Goal: Book appointment/travel/reservation

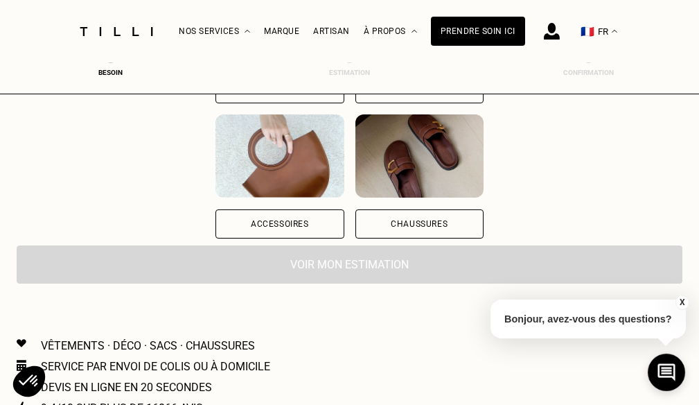
scroll to position [69, 0]
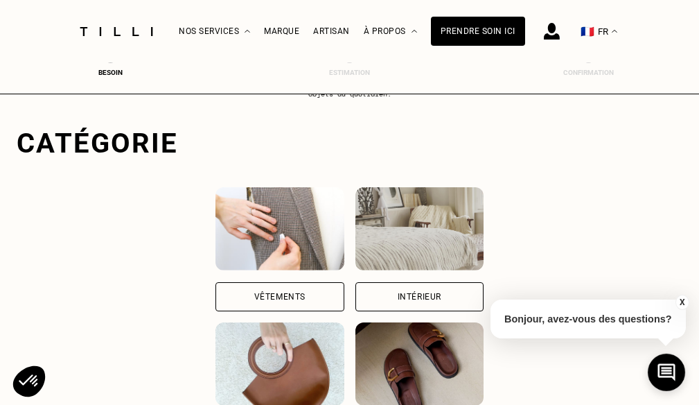
click at [287, 267] on img at bounding box center [280, 228] width 128 height 83
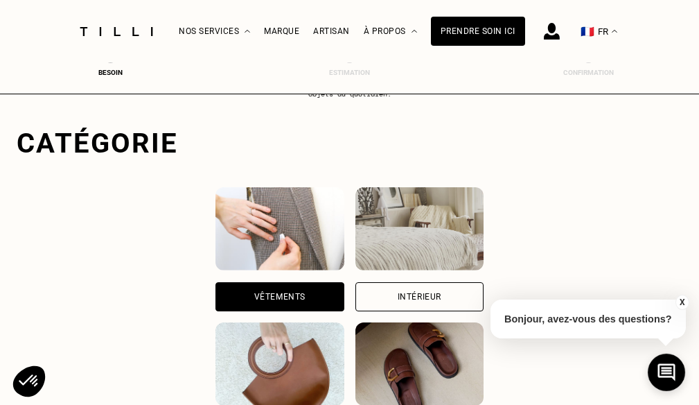
scroll to position [426, 6]
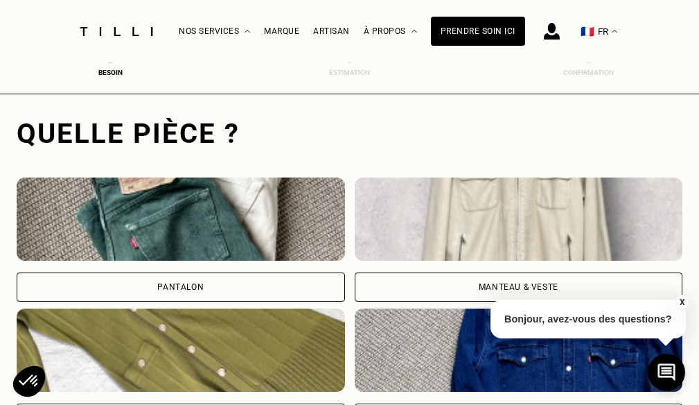
click at [222, 222] on img at bounding box center [181, 218] width 328 height 83
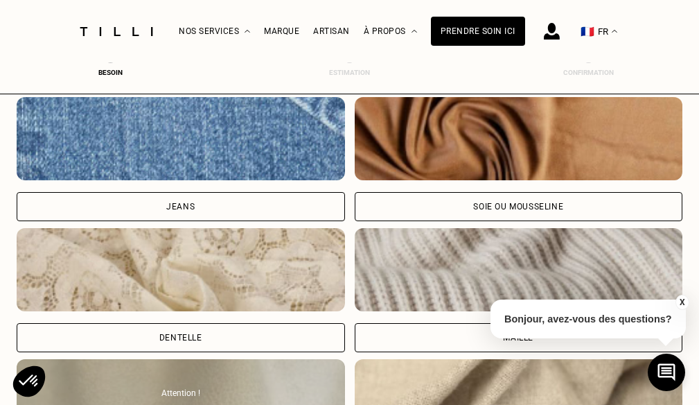
scroll to position [1640, 6]
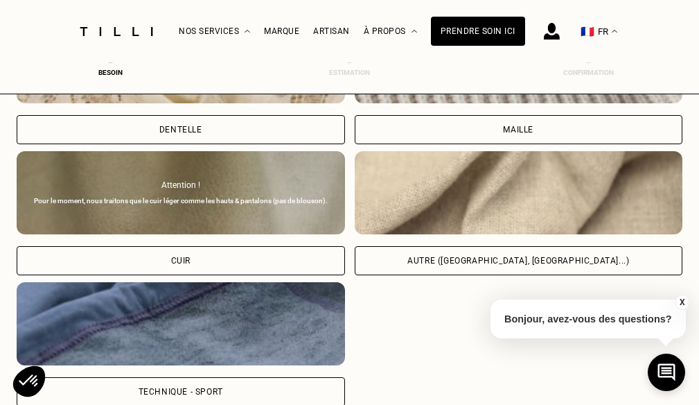
click at [491, 204] on img at bounding box center [519, 192] width 328 height 83
select select "FR"
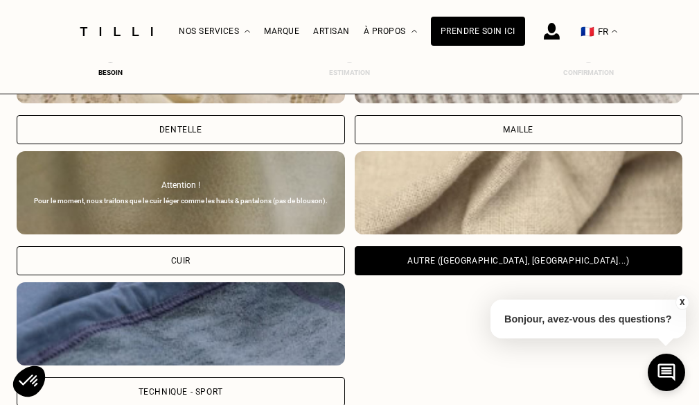
scroll to position [1958, 6]
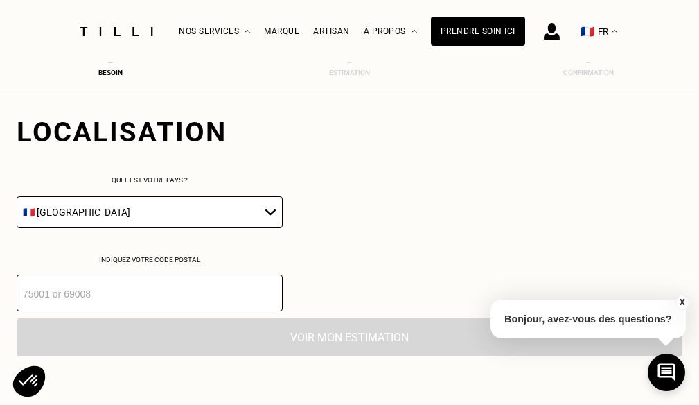
click at [164, 301] on input "number" at bounding box center [150, 292] width 266 height 37
type input "92500"
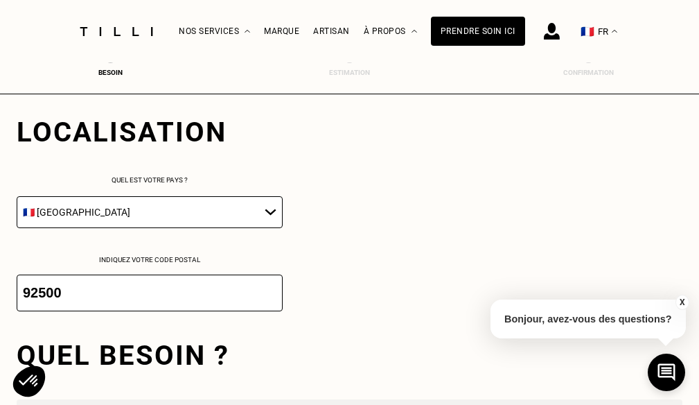
scroll to position [2186, 6]
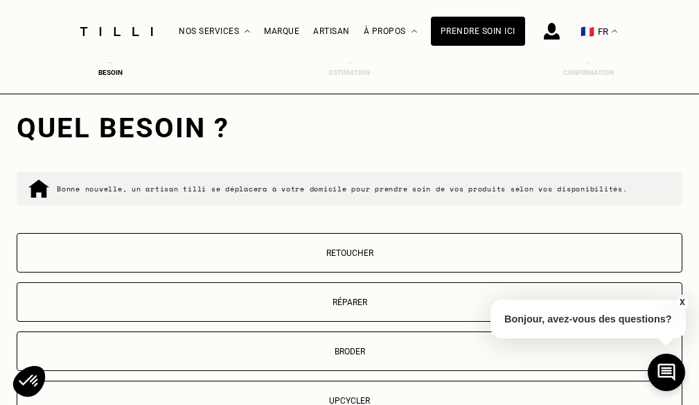
click at [347, 258] on p "Retoucher" at bounding box center [349, 253] width 651 height 10
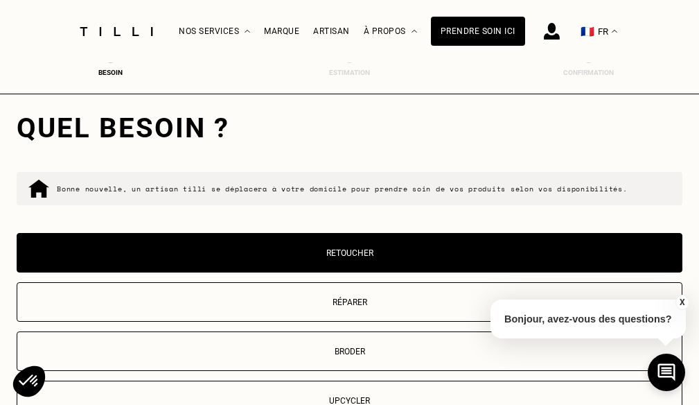
scroll to position [2550, 6]
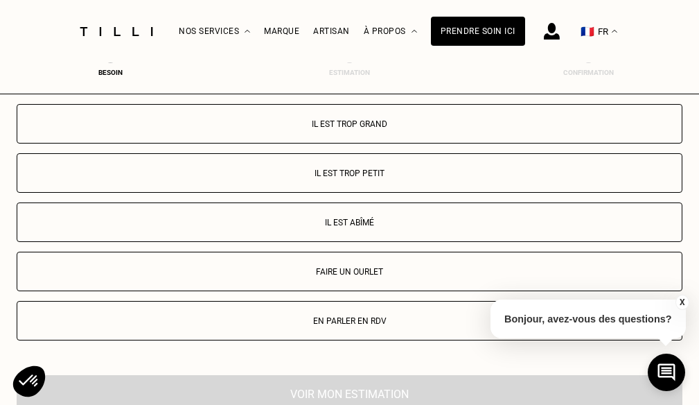
click at [344, 276] on p "Faire un ourlet" at bounding box center [349, 272] width 651 height 10
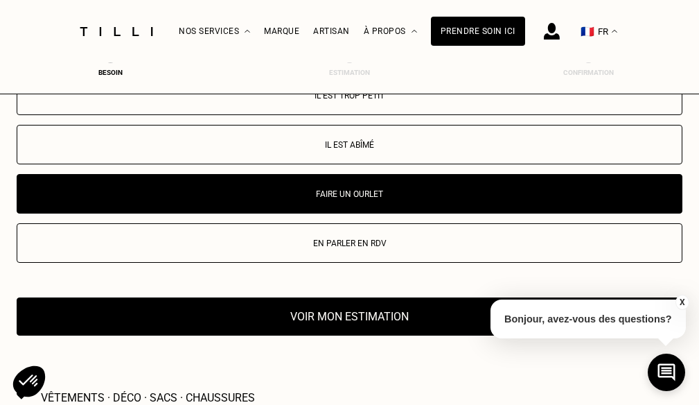
scroll to position [2697, 6]
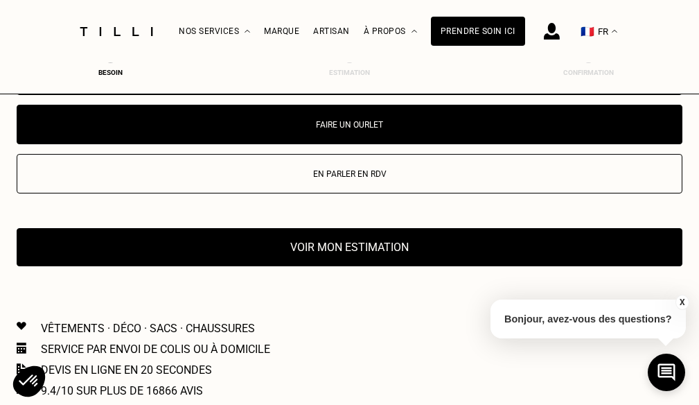
click at [355, 179] on p "En parler en RDV" at bounding box center [349, 174] width 651 height 10
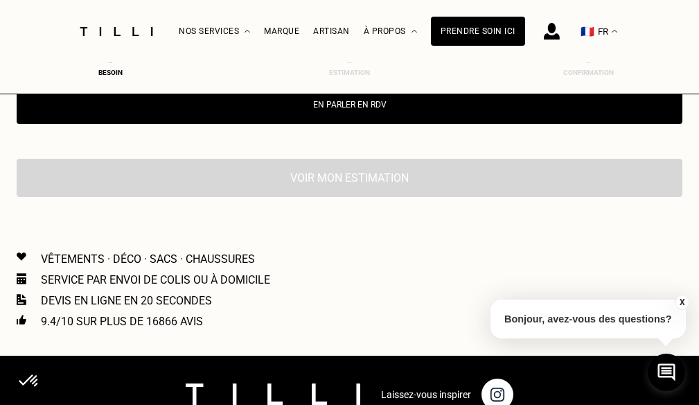
scroll to position [2628, 6]
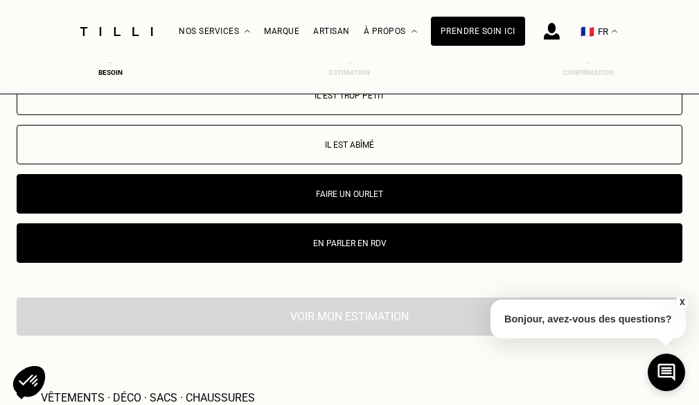
click at [357, 248] on p "En parler en RDV" at bounding box center [349, 243] width 651 height 10
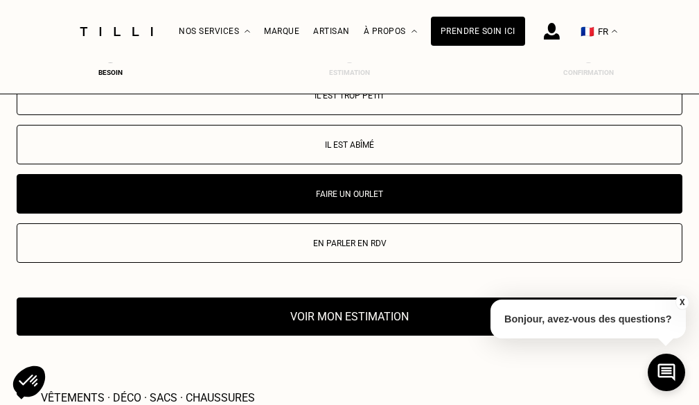
click at [360, 242] on button "En parler en RDV" at bounding box center [350, 242] width 666 height 39
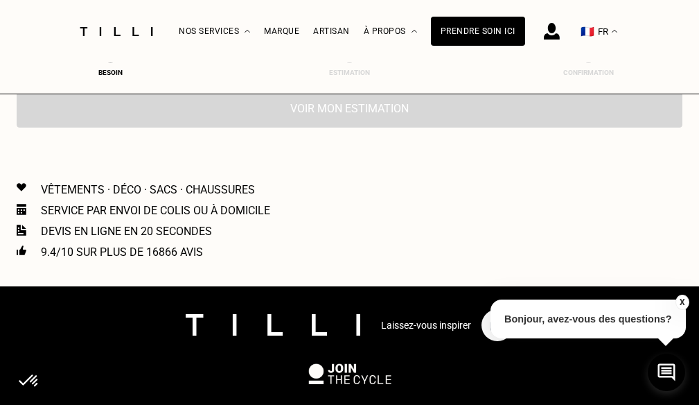
scroll to position [2697, 6]
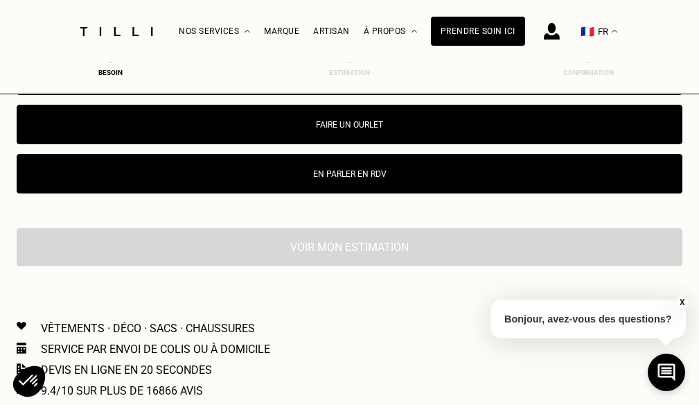
click at [355, 130] on p "Faire un ourlet" at bounding box center [349, 125] width 651 height 10
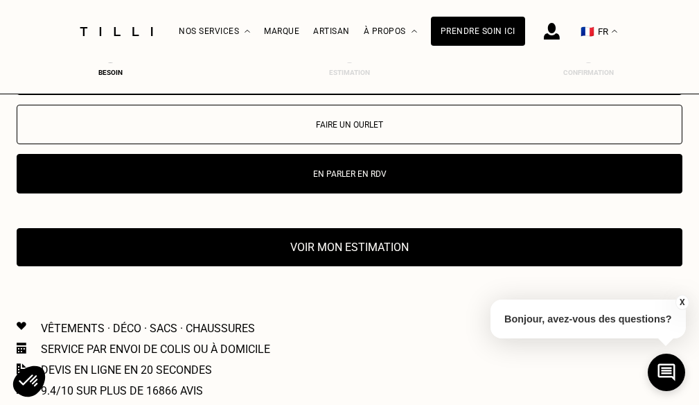
scroll to position [2628, 6]
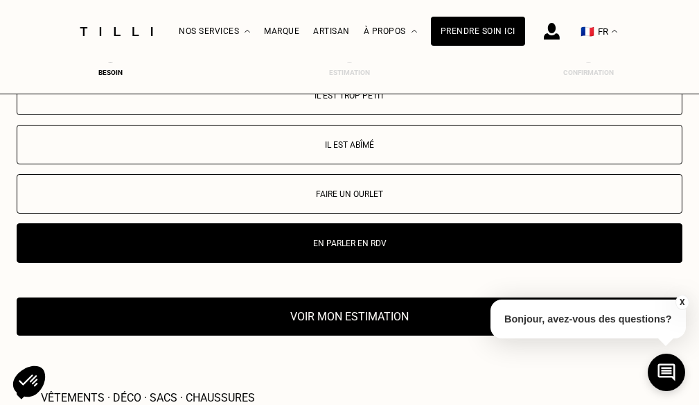
click at [378, 324] on button "Voir mon estimation" at bounding box center [350, 316] width 666 height 38
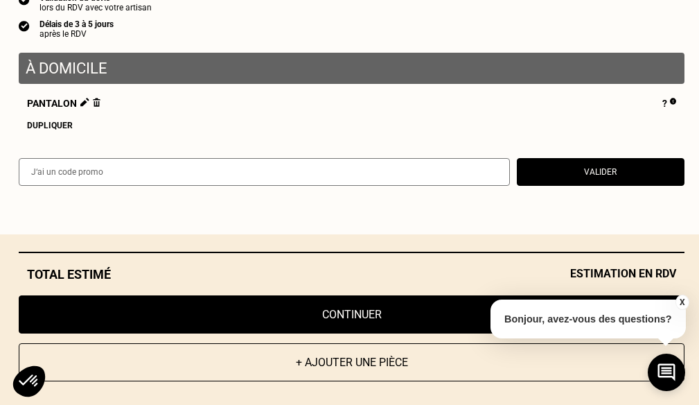
scroll to position [2420, 6]
click at [682, 299] on button "X" at bounding box center [682, 302] width 14 height 15
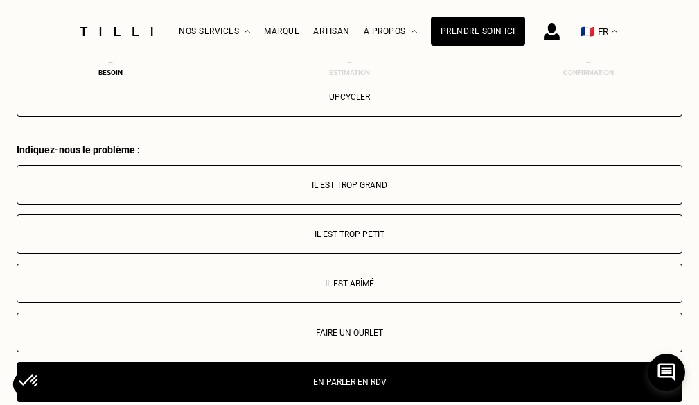
scroll to position [2697, 6]
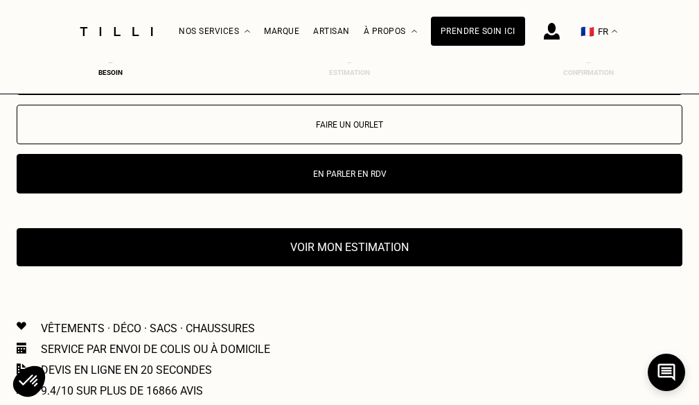
click at [372, 257] on button "Voir mon estimation" at bounding box center [350, 247] width 666 height 38
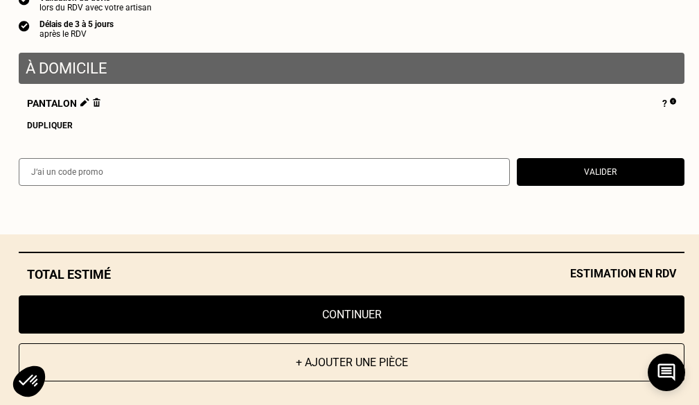
scroll to position [64, 6]
click at [306, 136] on div "Estimation Qualité garantie par nos artisans Tilli Validation du devis lors du …" at bounding box center [351, 73] width 703 height 322
click at [399, 312] on button "Continuer" at bounding box center [352, 314] width 666 height 38
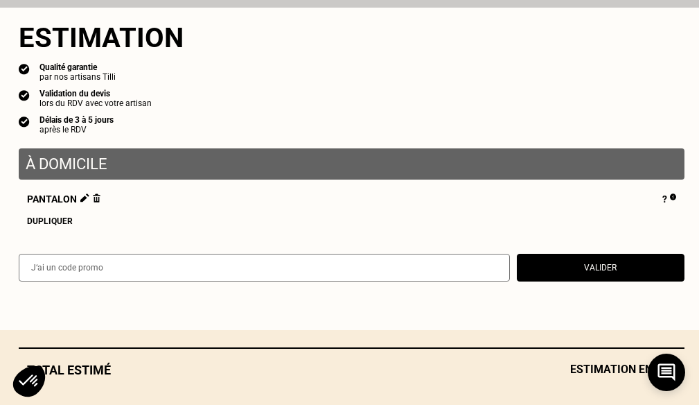
select select "FR"
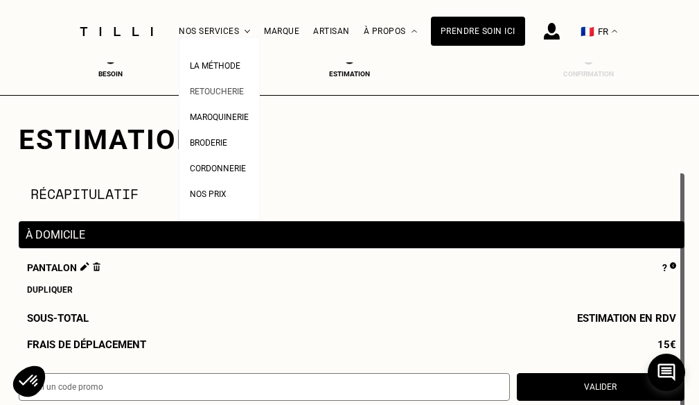
click at [227, 88] on span "Retoucherie" at bounding box center [217, 92] width 54 height 10
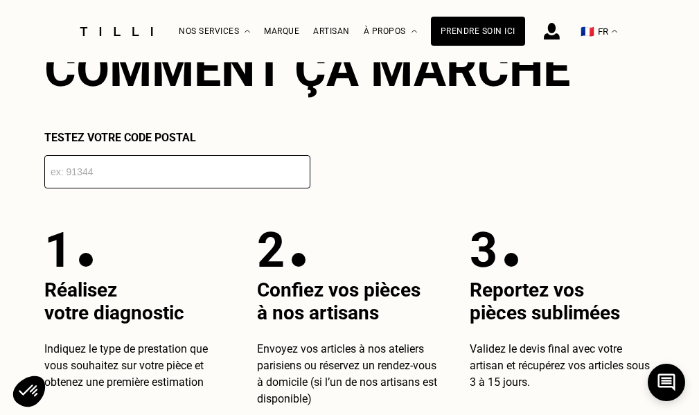
scroll to position [2287, 0]
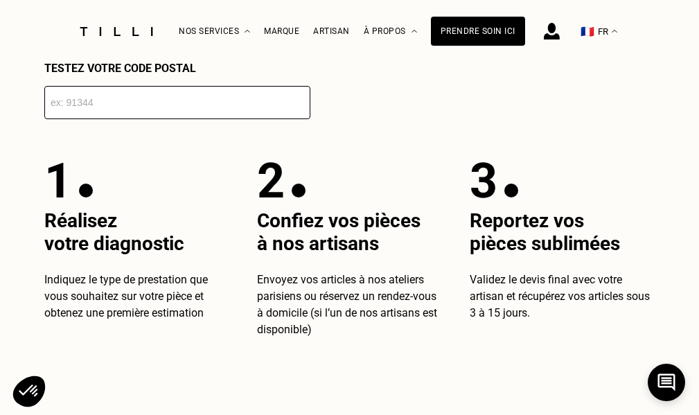
click at [121, 119] on input "number" at bounding box center [177, 102] width 266 height 33
type input "92500"
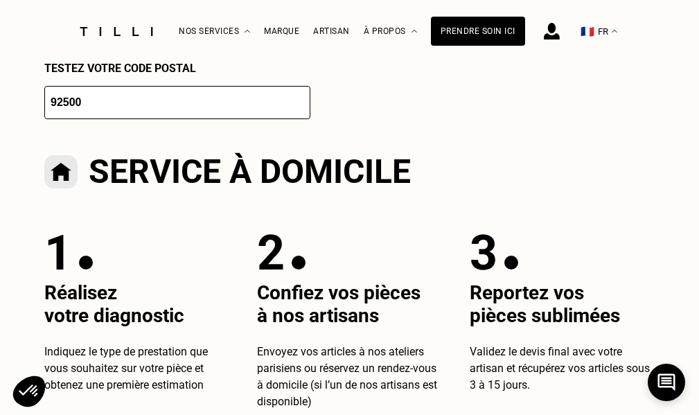
click at [62, 188] on img at bounding box center [60, 171] width 33 height 33
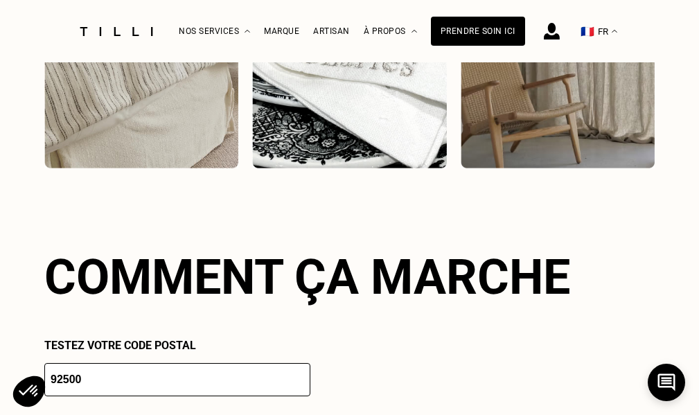
scroll to position [2218, 0]
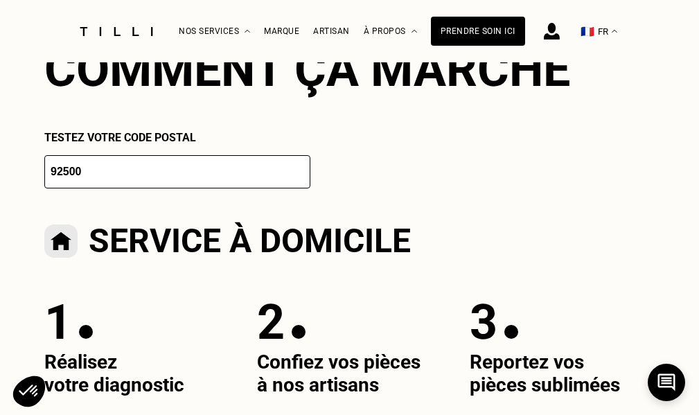
click at [135, 188] on input "92500" at bounding box center [177, 171] width 266 height 33
drag, startPoint x: 135, startPoint y: 197, endPoint x: 0, endPoint y: 182, distance: 136.1
click at [0, 182] on div "La Méthode Retoucherie Maroquinerie Broderie Cordonnerie Nos prix Nos services …" at bounding box center [349, 220] width 699 height 4802
click at [204, 188] on input "92500" at bounding box center [177, 171] width 266 height 33
